Goal: Task Accomplishment & Management: Complete application form

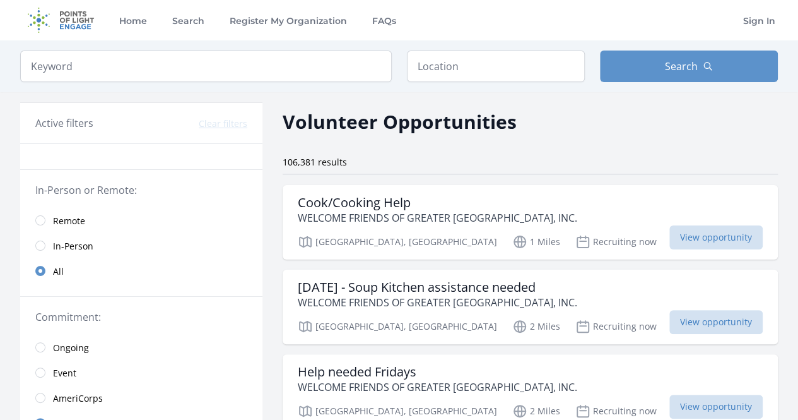
scroll to position [19, 0]
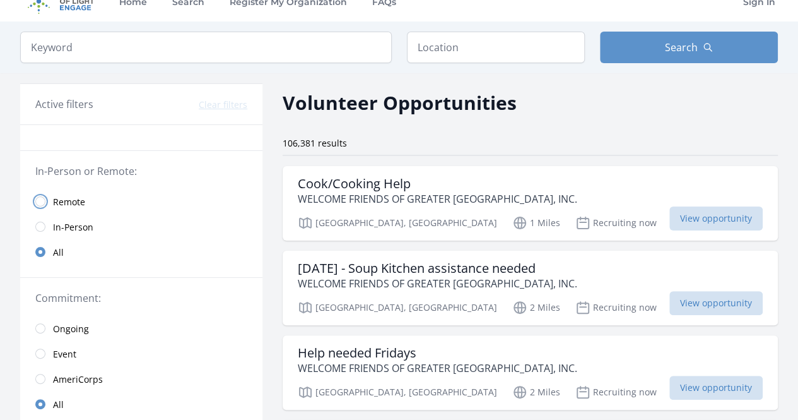
click at [38, 201] on input "radio" at bounding box center [40, 201] width 10 height 10
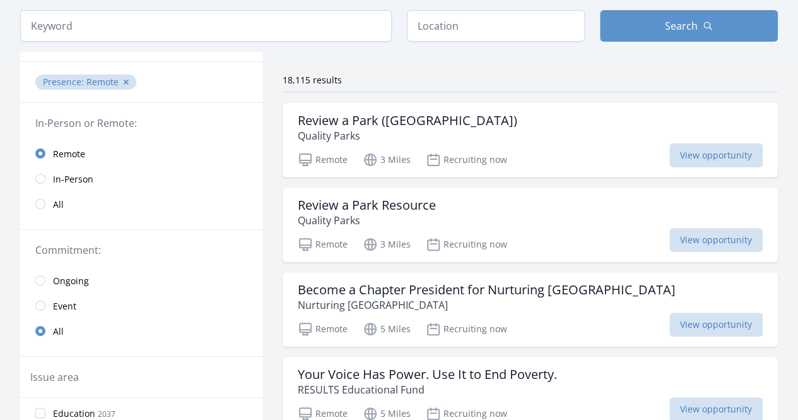
scroll to position [75, 0]
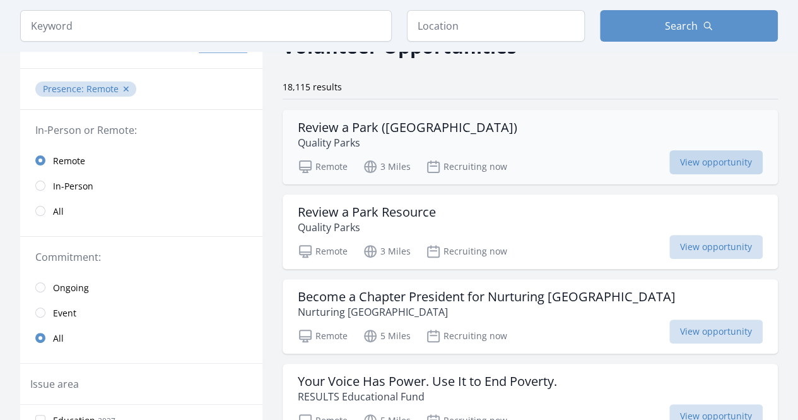
click at [700, 158] on span "View opportunity" at bounding box center [716, 162] width 93 height 24
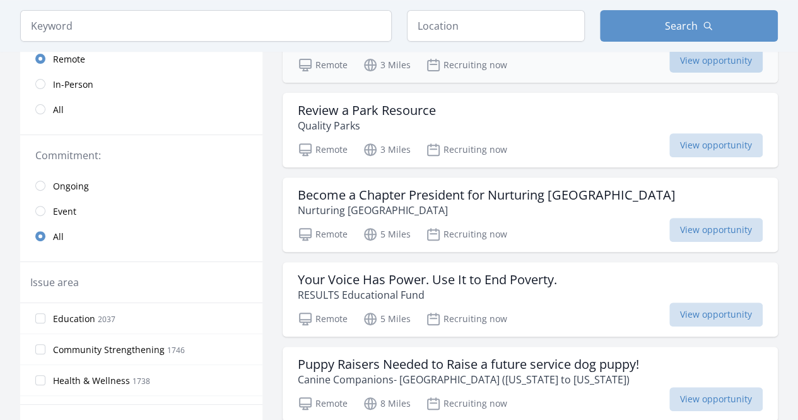
scroll to position [179, 0]
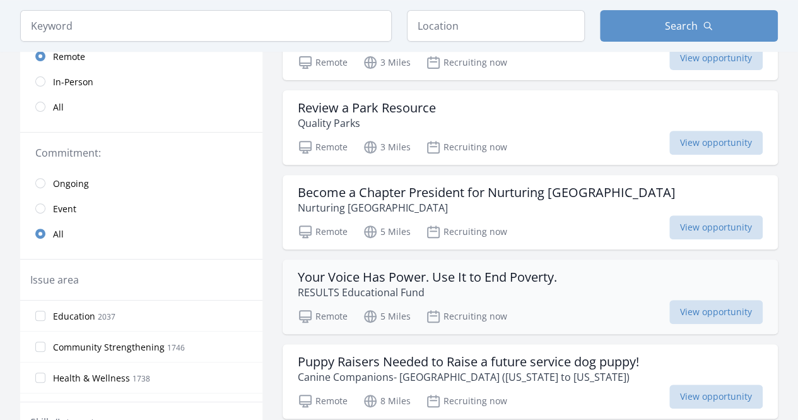
click at [303, 278] on h3 "Your Voice Has Power. Use It to End Poverty." at bounding box center [427, 276] width 259 height 15
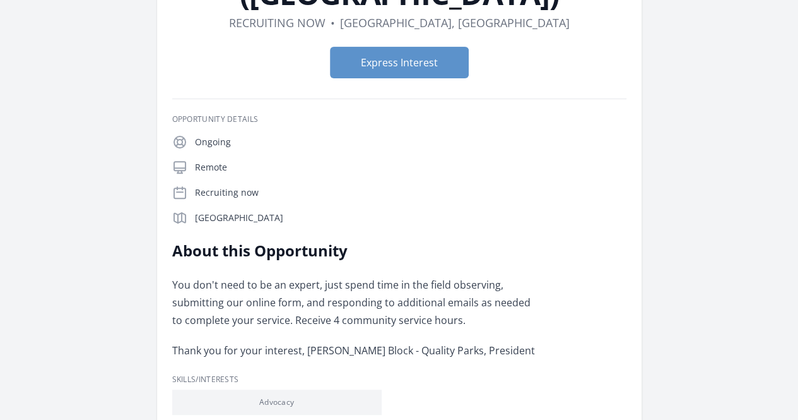
scroll to position [148, 0]
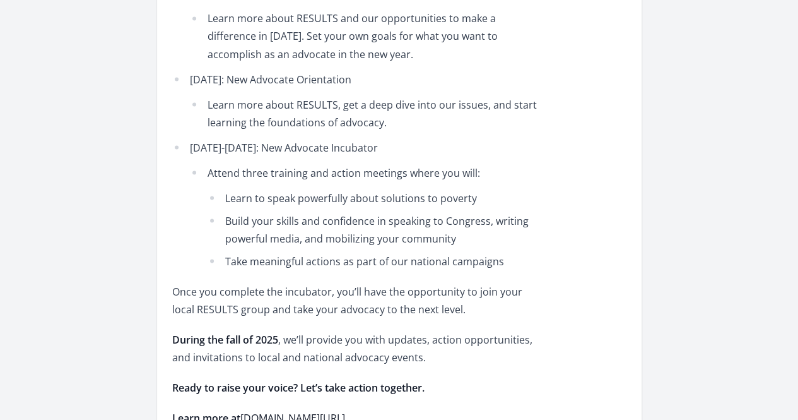
scroll to position [1153, 0]
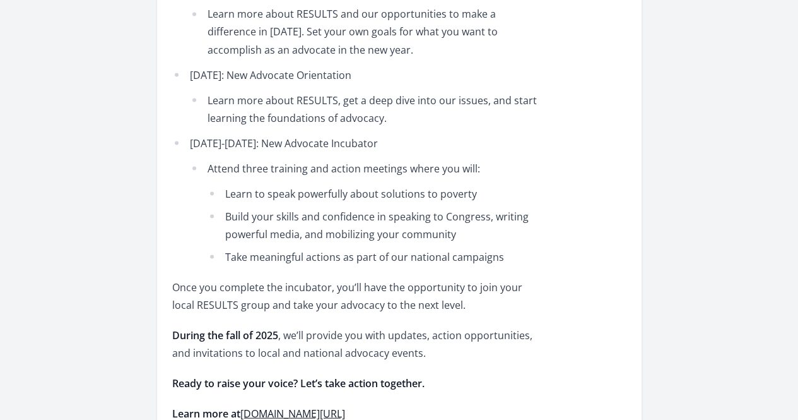
click at [342, 406] on link "www.results.org/volunteer" at bounding box center [292, 413] width 105 height 14
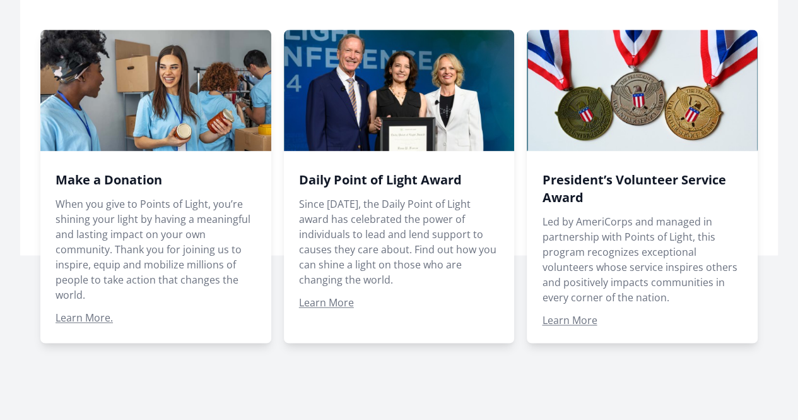
scroll to position [842, 0]
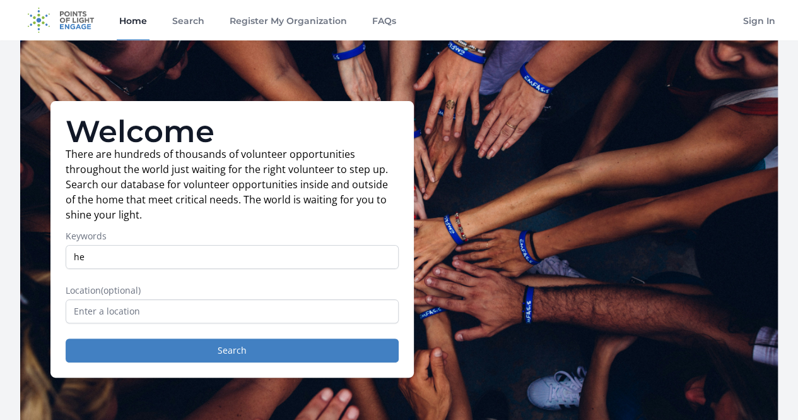
type input "h"
type input "writing health"
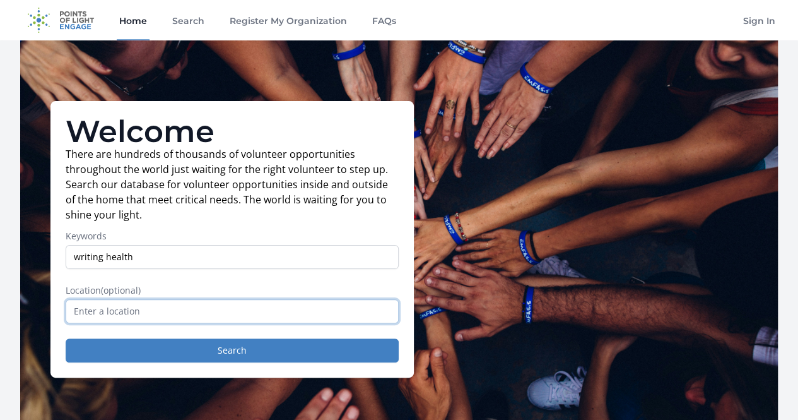
click at [384, 319] on input "text" at bounding box center [232, 311] width 333 height 24
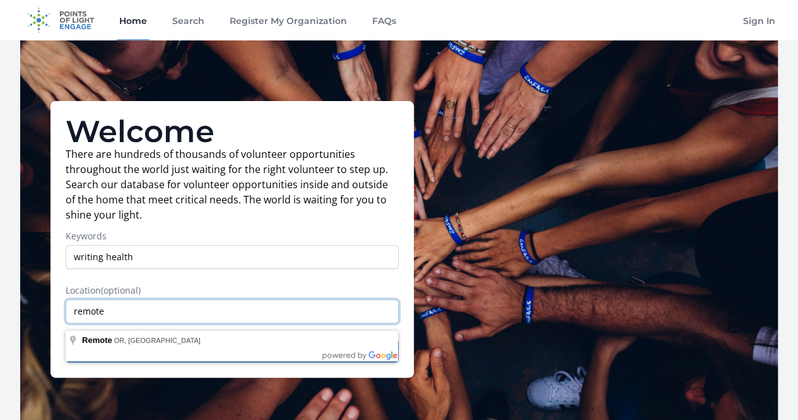
click at [337, 310] on input "remote" at bounding box center [232, 311] width 333 height 24
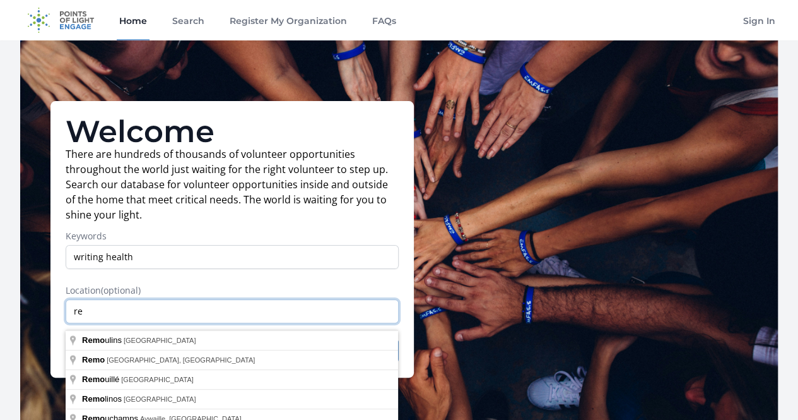
type input "r"
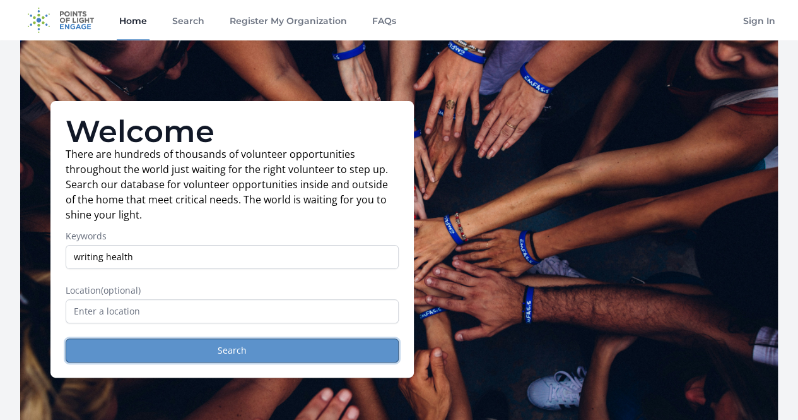
click at [332, 355] on button "Search" at bounding box center [232, 350] width 333 height 24
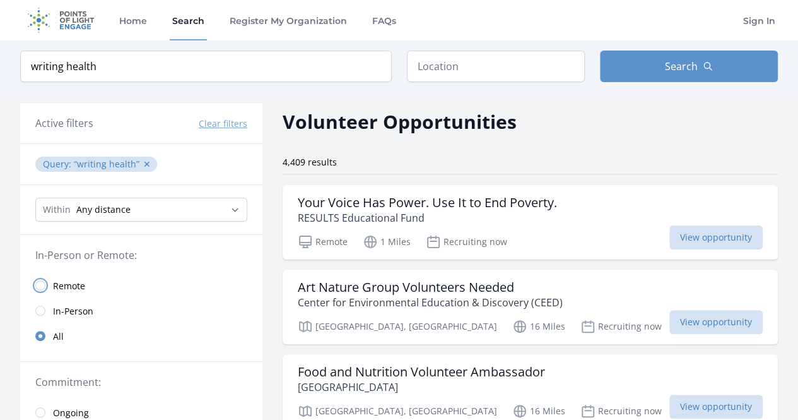
click at [37, 286] on input "radio" at bounding box center [40, 285] width 10 height 10
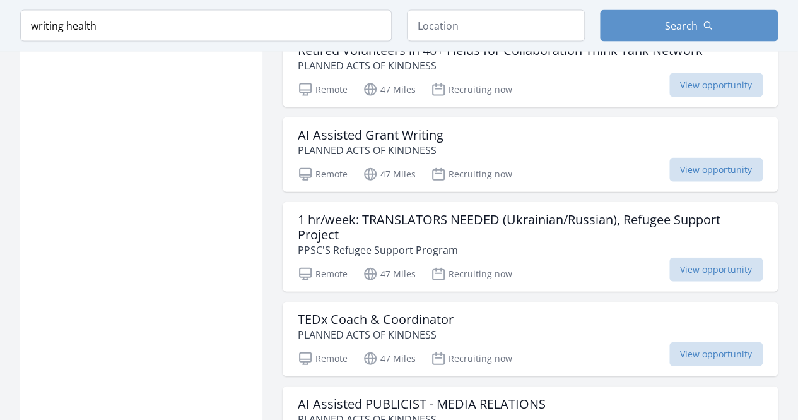
scroll to position [1420, 0]
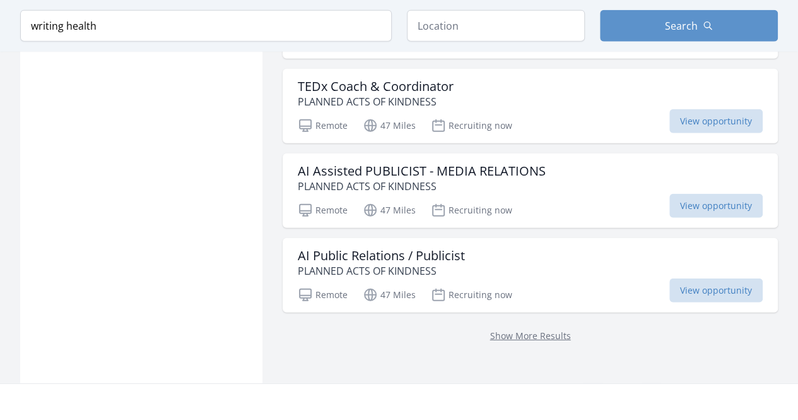
scroll to position [1571, 0]
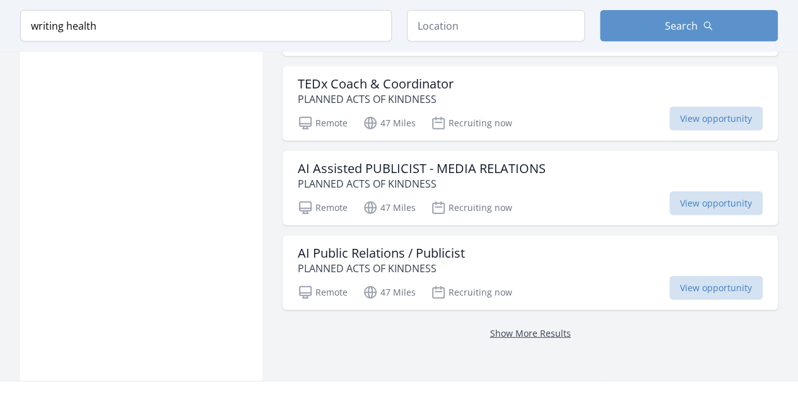
click at [529, 327] on link "Show More Results" at bounding box center [530, 333] width 81 height 12
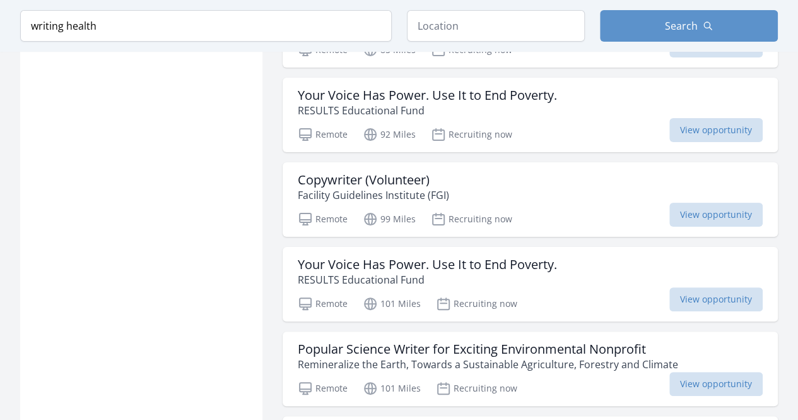
scroll to position [4842, 0]
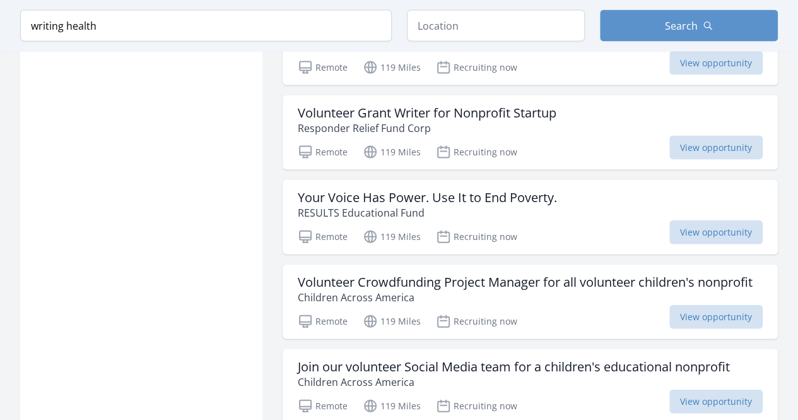
scroll to position [6104, 0]
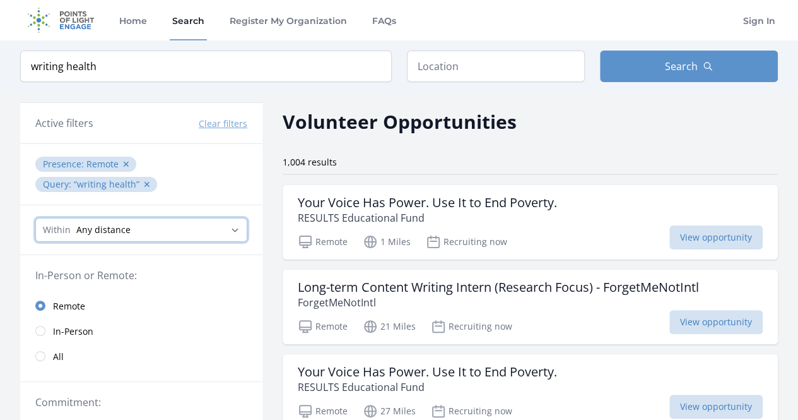
click at [233, 227] on select "Any distance , 5 Miles , 20 Miles , 50 Miles , 100 Miles" at bounding box center [141, 230] width 212 height 24
select select "32186"
click at [35, 218] on select "Any distance , 5 Miles , 20 Miles , 50 Miles , 100 Miles" at bounding box center [141, 230] width 212 height 24
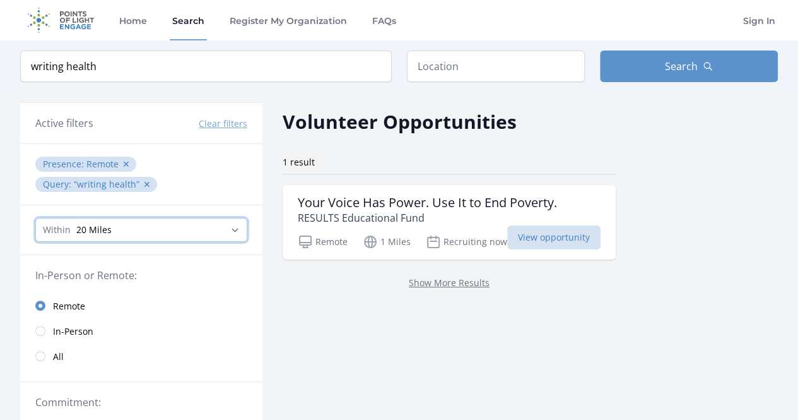
click at [232, 229] on select "Any distance , 5 Miles , 20 Miles , 50 Miles , 100 Miles" at bounding box center [141, 230] width 212 height 24
select select "all"
click at [35, 218] on select "Any distance , 5 Miles , 20 Miles , 50 Miles , 100 Miles" at bounding box center [141, 230] width 212 height 24
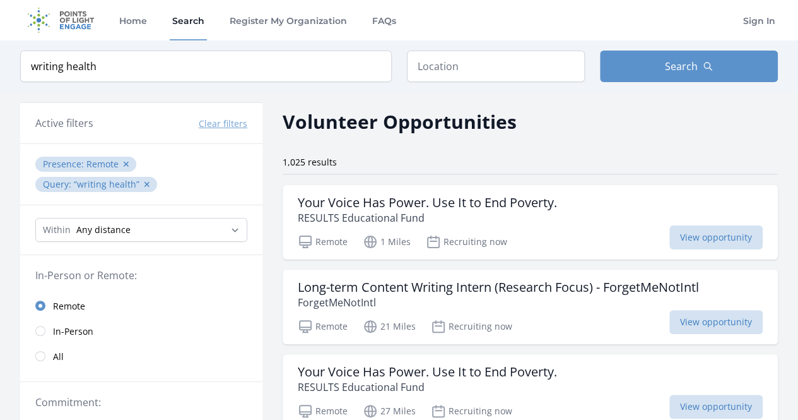
click at [110, 293] on link "Remote" at bounding box center [141, 305] width 242 height 25
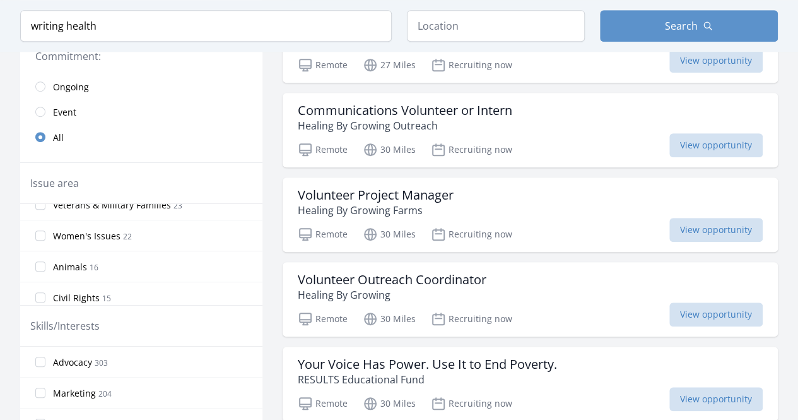
scroll to position [325, 0]
click at [40, 359] on input "Advocacy 303" at bounding box center [40, 362] width 10 height 10
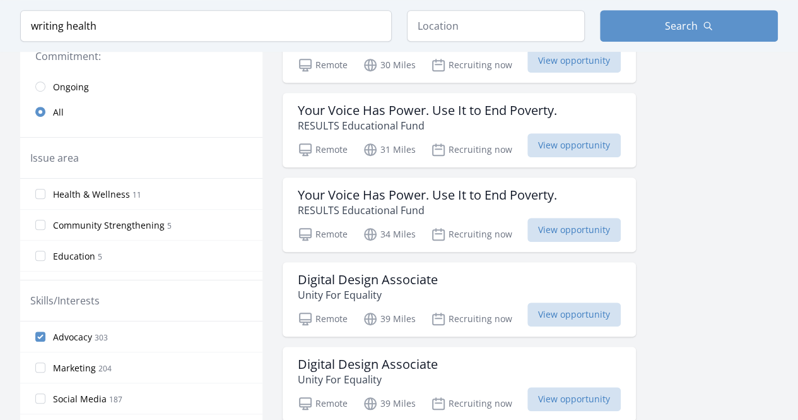
click at [111, 293] on div "Skills/Interests" at bounding box center [141, 300] width 222 height 15
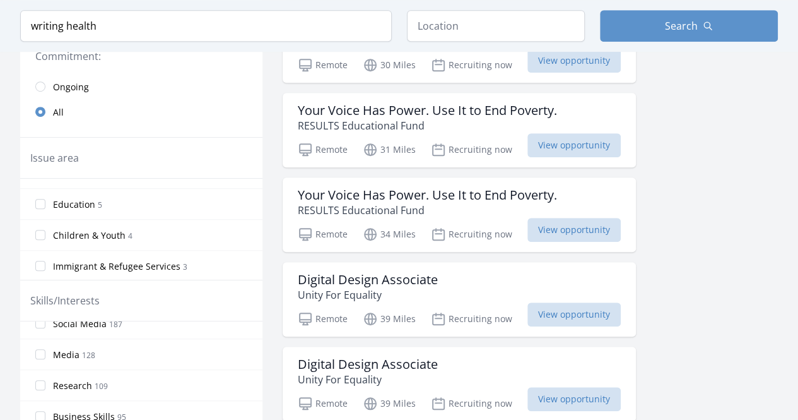
scroll to position [76, 0]
click at [38, 379] on input "Research 109" at bounding box center [40, 384] width 10 height 10
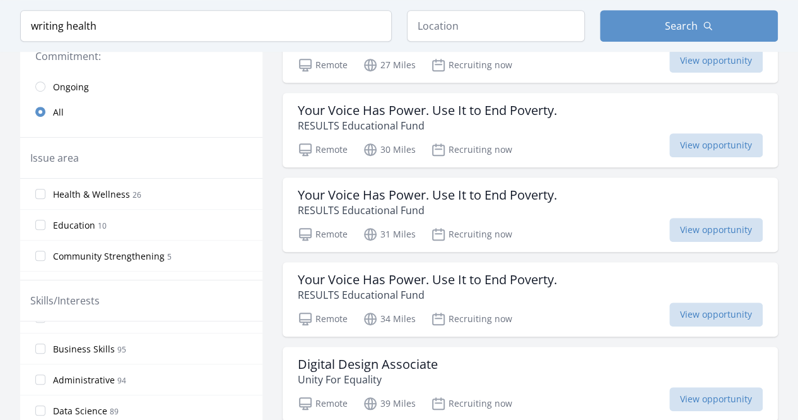
scroll to position [151, 0]
click at [42, 368] on input "Administrative 94" at bounding box center [40, 370] width 10 height 10
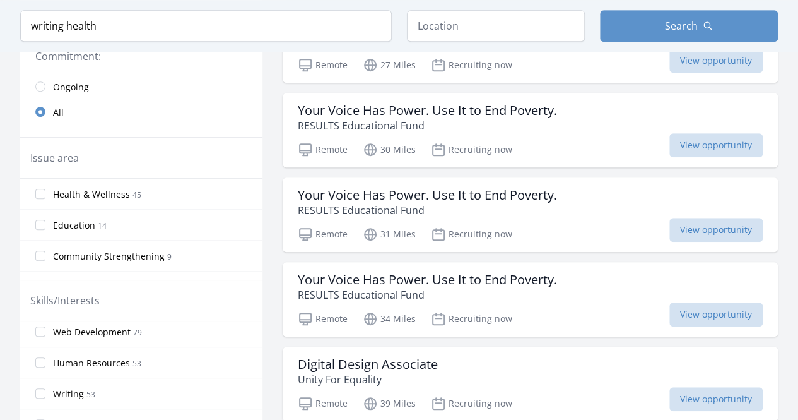
scroll to position [278, 0]
click at [42, 363] on input "Writing 53" at bounding box center [40, 368] width 10 height 10
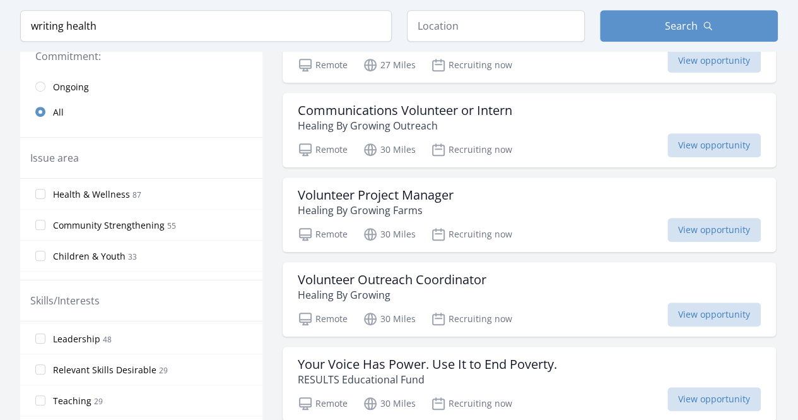
scroll to position [394, 0]
click at [46, 368] on label "Teaching 29" at bounding box center [141, 374] width 242 height 25
click at [45, 370] on input "Teaching 29" at bounding box center [40, 375] width 10 height 10
click at [37, 370] on input "Health Professional 22" at bounding box center [40, 375] width 10 height 10
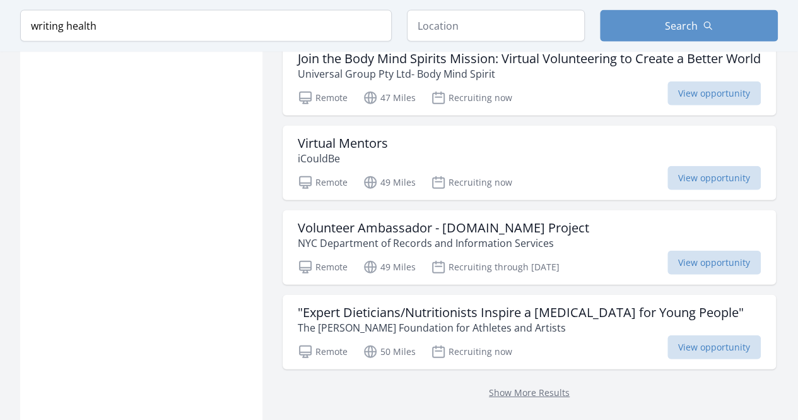
scroll to position [1507, 0]
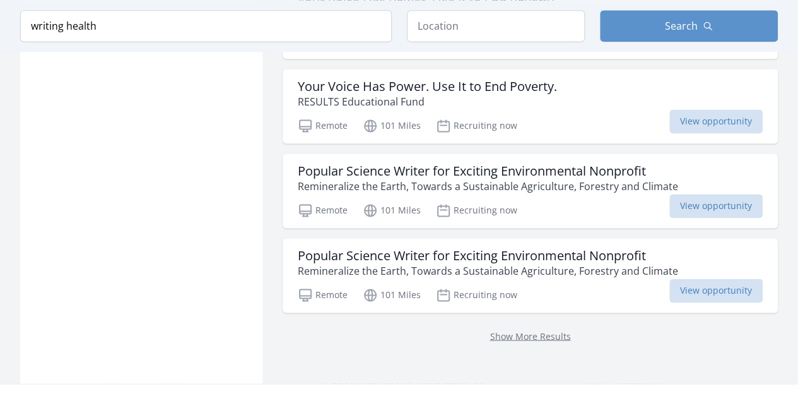
scroll to position [3282, 0]
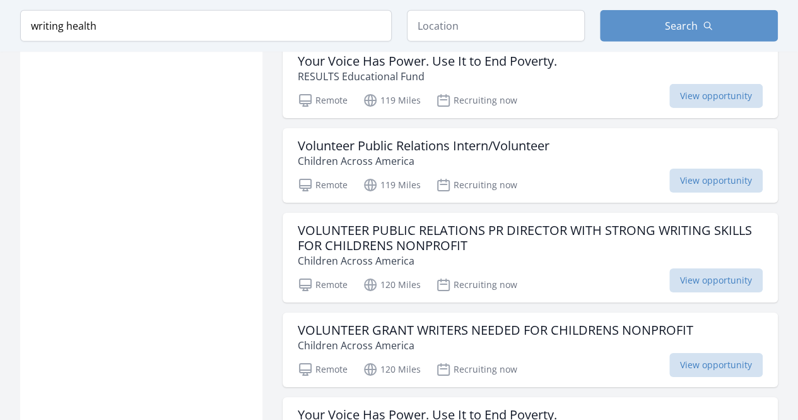
scroll to position [4414, 0]
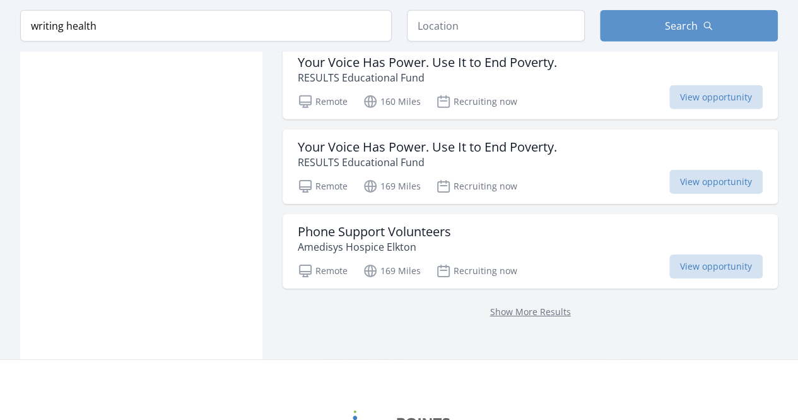
scroll to position [6768, 0]
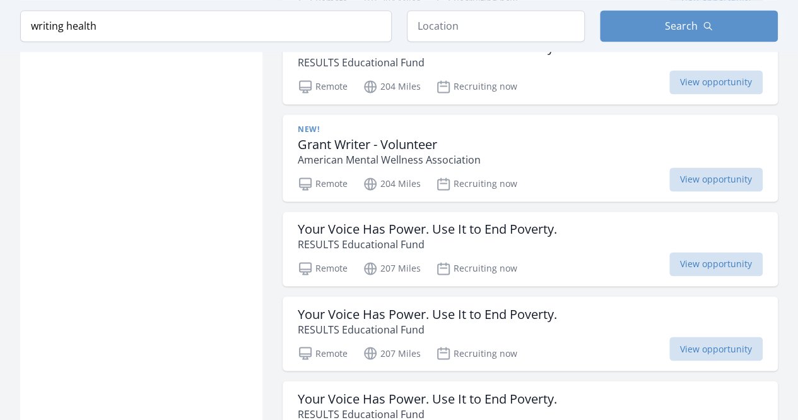
scroll to position [8524, 0]
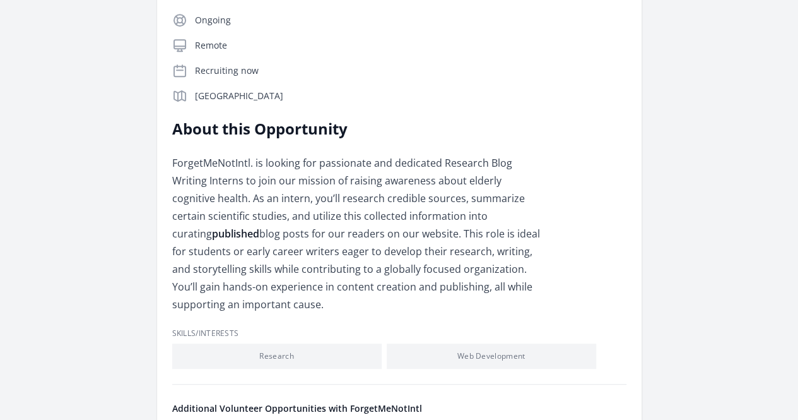
scroll to position [302, 0]
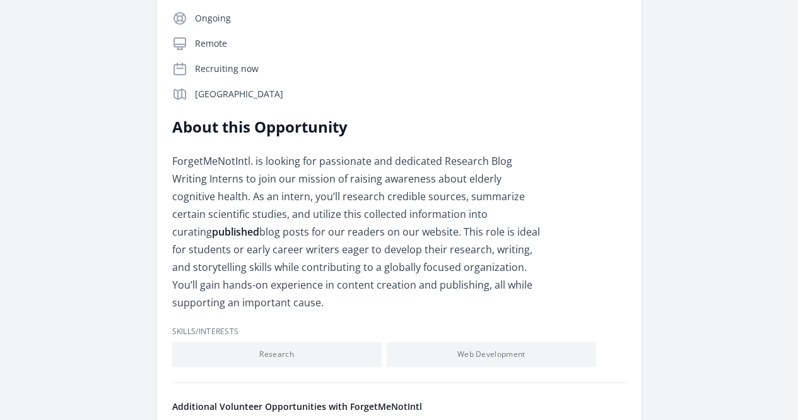
click at [0, 0] on div "One-time Research Blog Writer - ForgetMeNotIntl." at bounding box center [0, 0] width 0 height 0
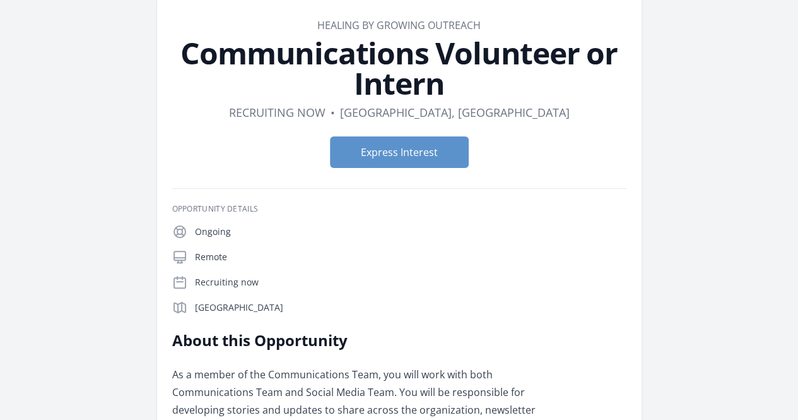
scroll to position [45, 0]
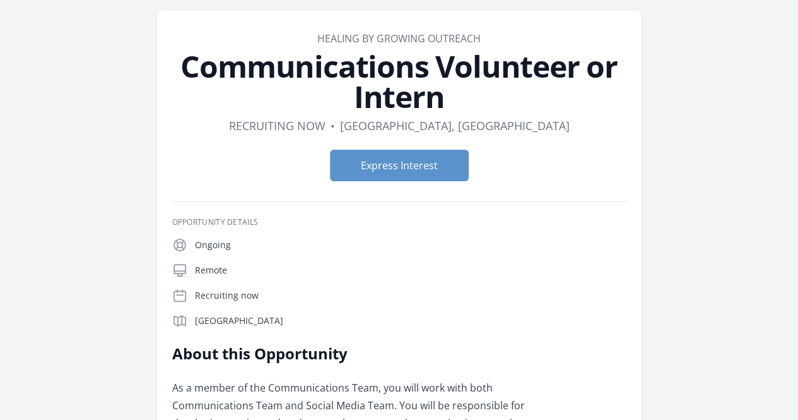
click at [0, 0] on link "Learn more about Healing By Growing Outreach" at bounding box center [0, 0] width 0 height 0
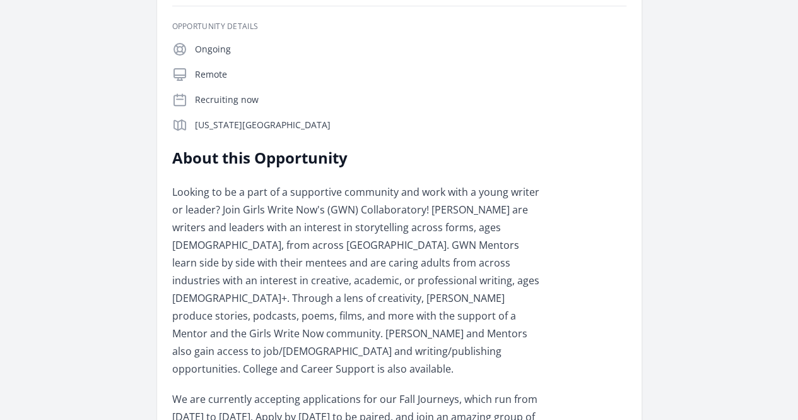
scroll to position [212, 0]
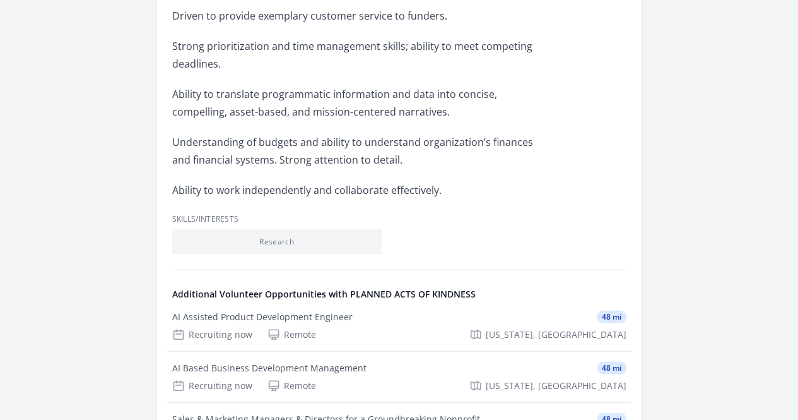
scroll to position [1479, 0]
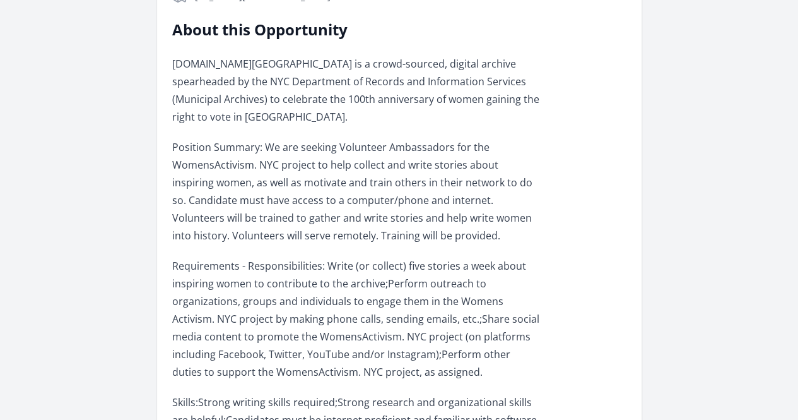
scroll to position [370, 0]
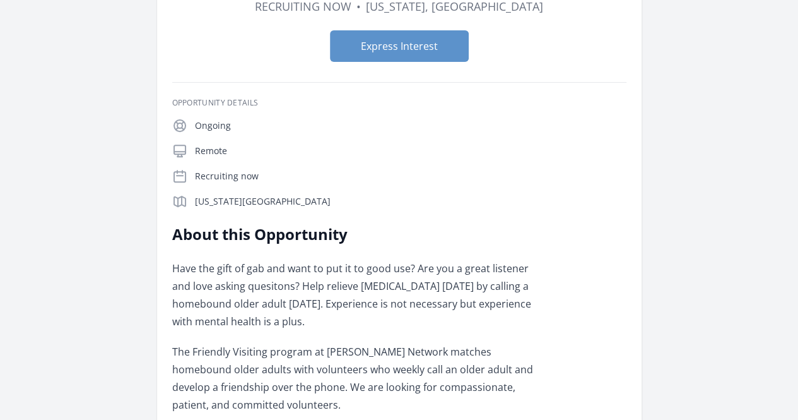
scroll to position [165, 0]
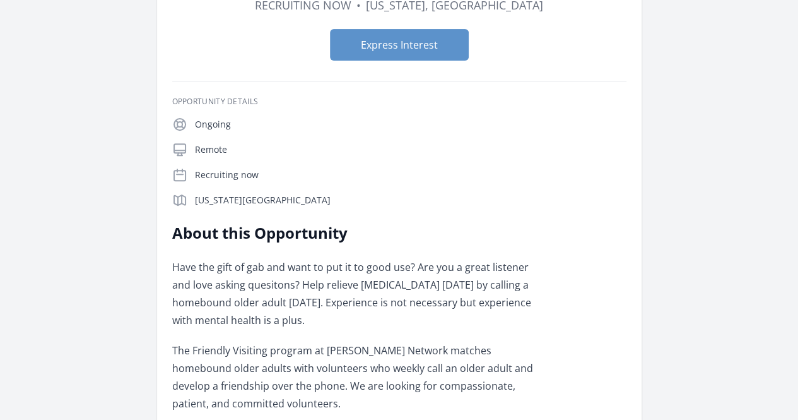
click at [298, 21] on div "Express Interest" at bounding box center [399, 45] width 454 height 52
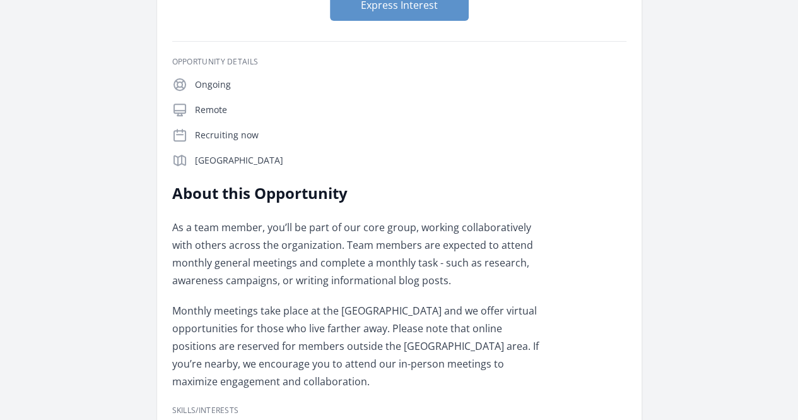
scroll to position [216, 0]
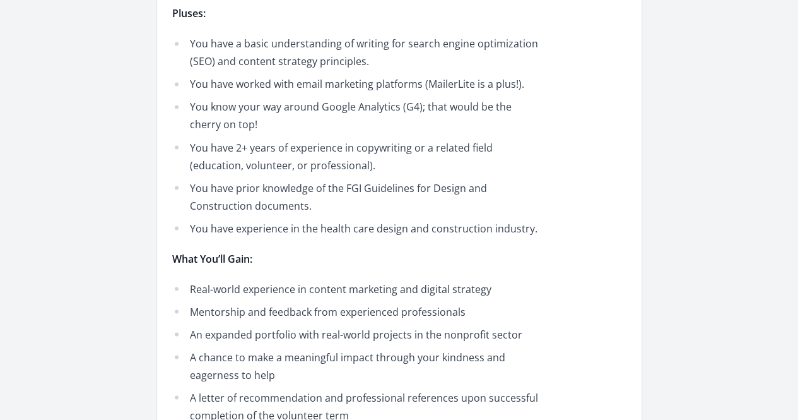
scroll to position [1094, 0]
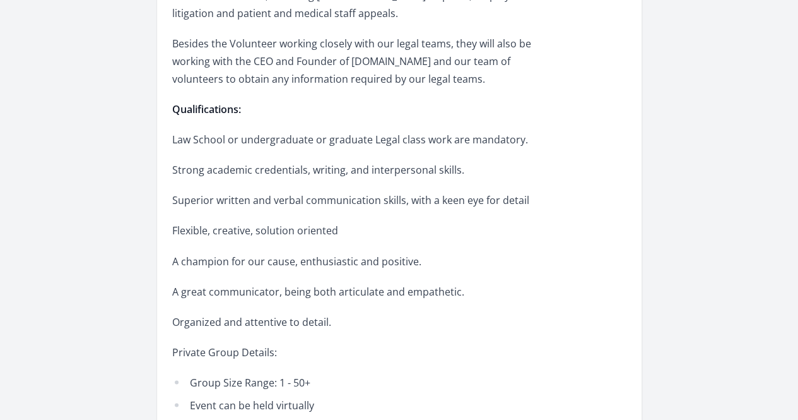
scroll to position [947, 0]
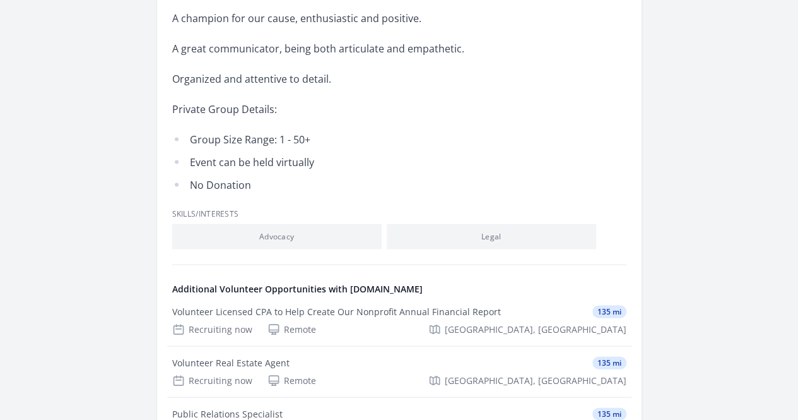
scroll to position [1205, 0]
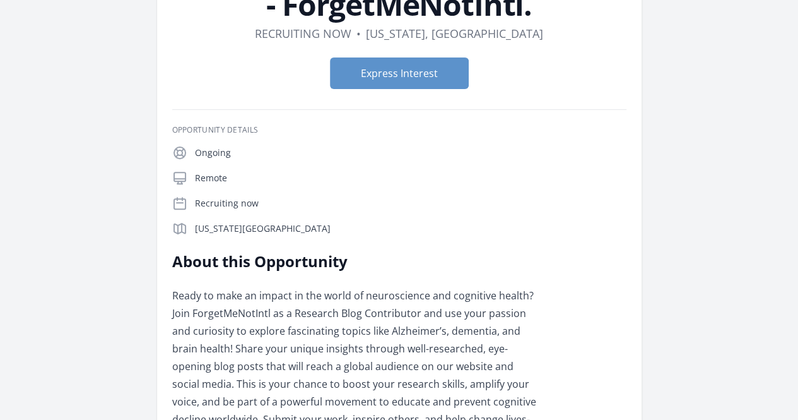
scroll to position [124, 0]
